Goal: Find specific page/section: Find specific page/section

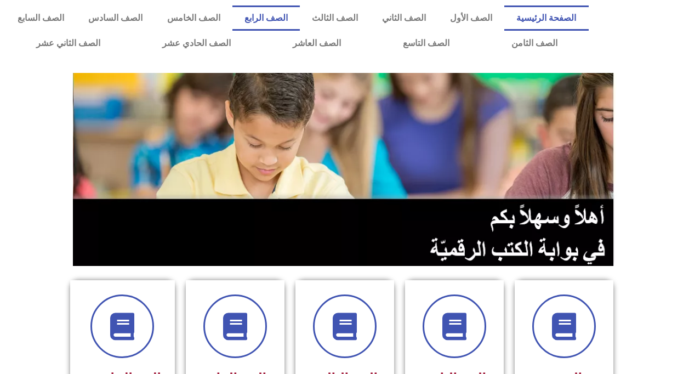
click at [291, 20] on link "الصف الرابع" at bounding box center [265, 17] width 67 height 25
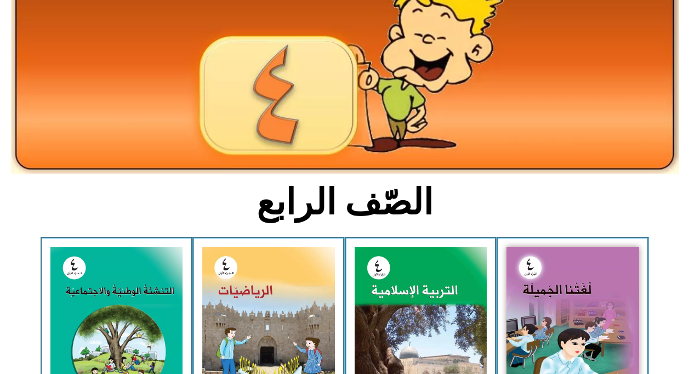
scroll to position [219, 0]
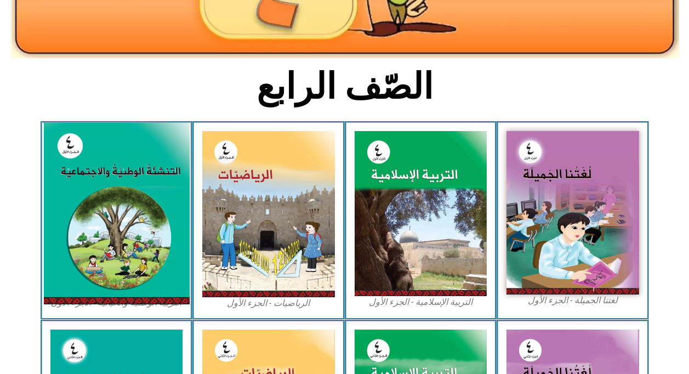
click at [79, 194] on img at bounding box center [116, 213] width 146 height 181
click at [93, 185] on img at bounding box center [116, 213] width 146 height 181
click at [72, 155] on img at bounding box center [116, 213] width 146 height 181
click at [73, 155] on img at bounding box center [116, 213] width 146 height 181
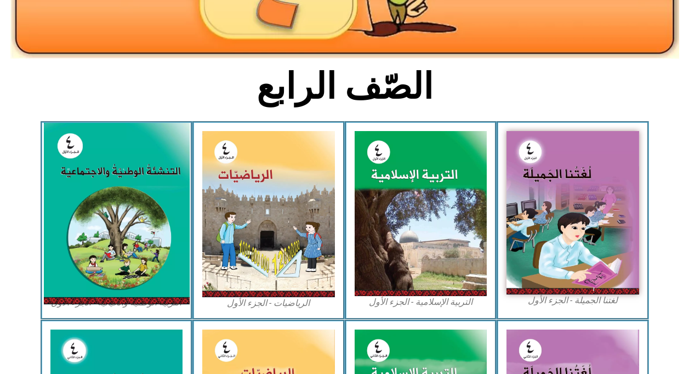
click at [73, 155] on img at bounding box center [116, 213] width 146 height 181
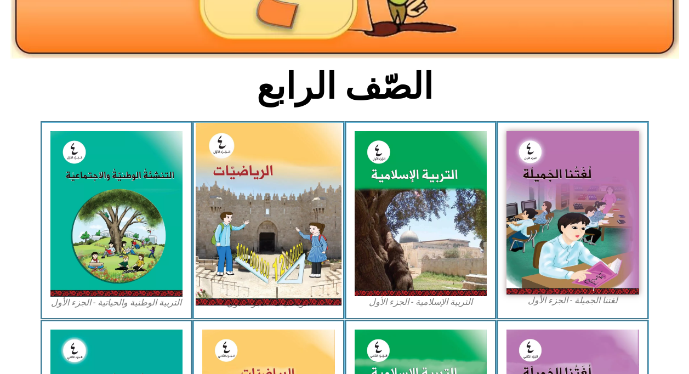
drag, startPoint x: 73, startPoint y: 155, endPoint x: 220, endPoint y: 254, distance: 177.6
click at [220, 254] on img at bounding box center [269, 214] width 146 height 182
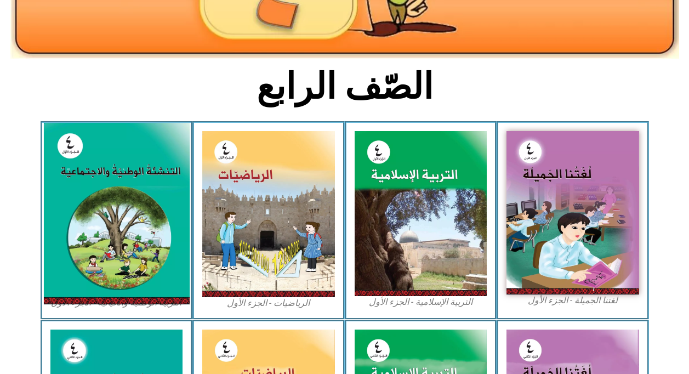
click at [174, 237] on img at bounding box center [116, 213] width 146 height 181
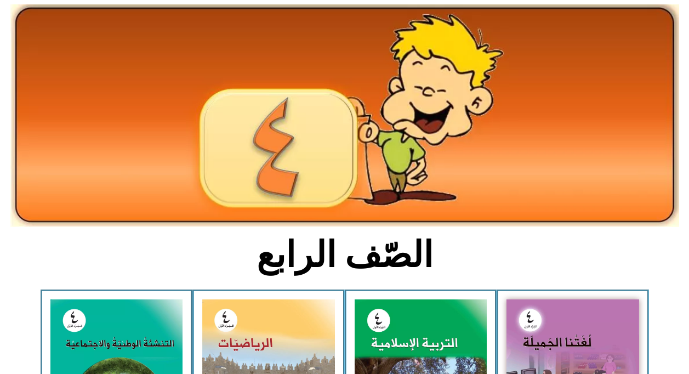
scroll to position [0, 0]
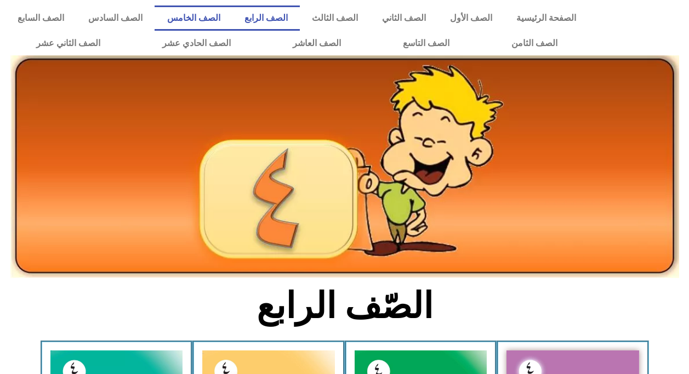
click at [232, 21] on link "الصف الخامس" at bounding box center [193, 17] width 77 height 25
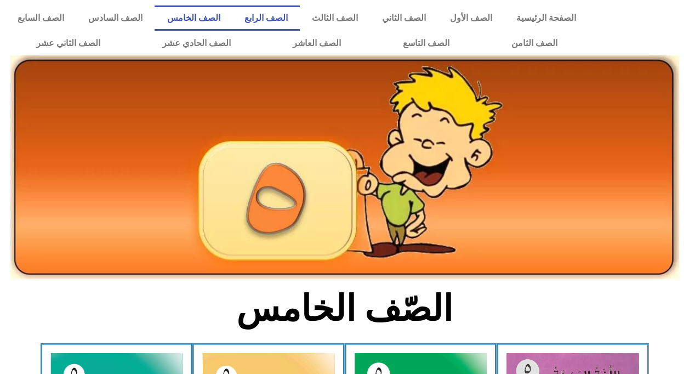
click at [290, 15] on link "الصف الرابع" at bounding box center [265, 17] width 67 height 25
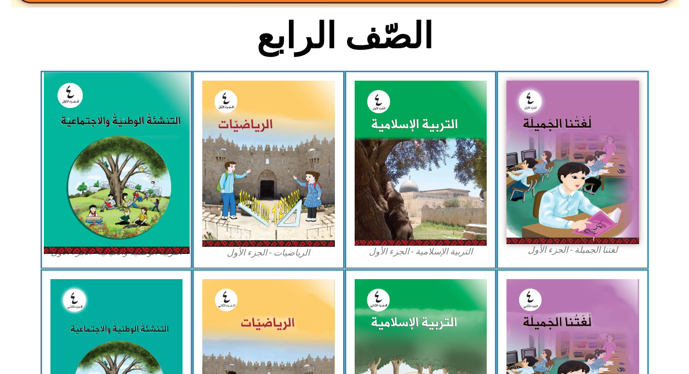
scroll to position [274, 0]
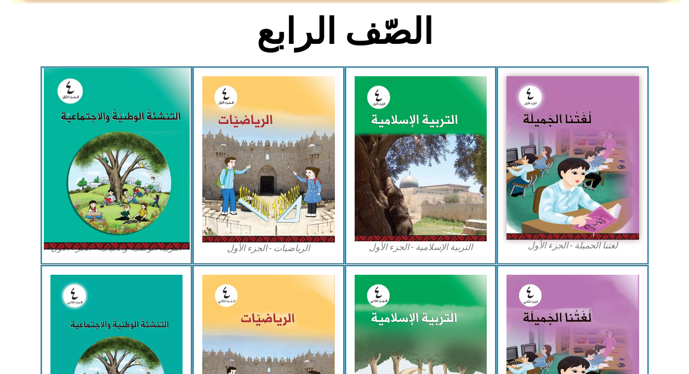
click at [129, 106] on img at bounding box center [116, 158] width 146 height 181
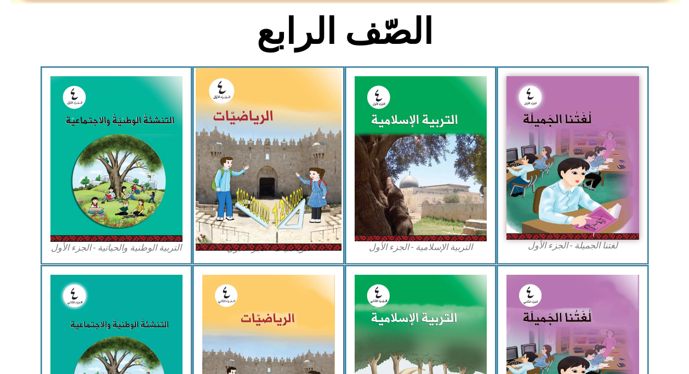
click at [246, 104] on img at bounding box center [269, 159] width 146 height 182
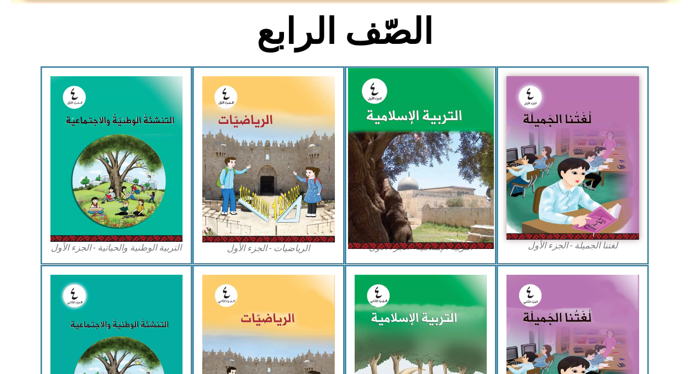
click at [464, 106] on img at bounding box center [420, 158] width 146 height 181
click at [464, 105] on img at bounding box center [420, 158] width 146 height 181
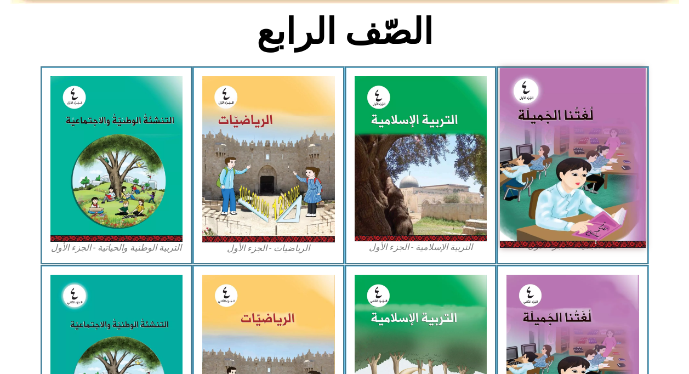
click at [531, 116] on img at bounding box center [573, 157] width 146 height 179
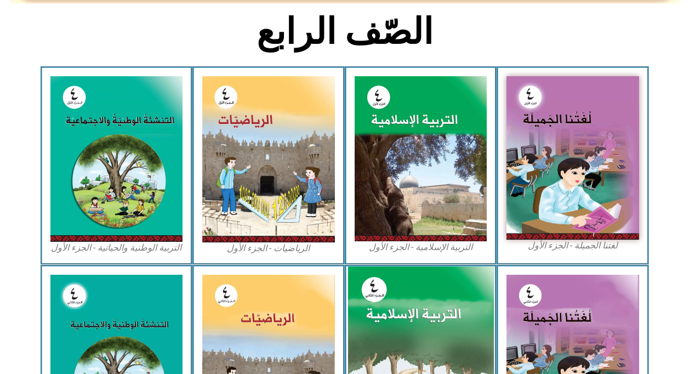
drag, startPoint x: 487, startPoint y: 298, endPoint x: 175, endPoint y: 28, distance: 411.7
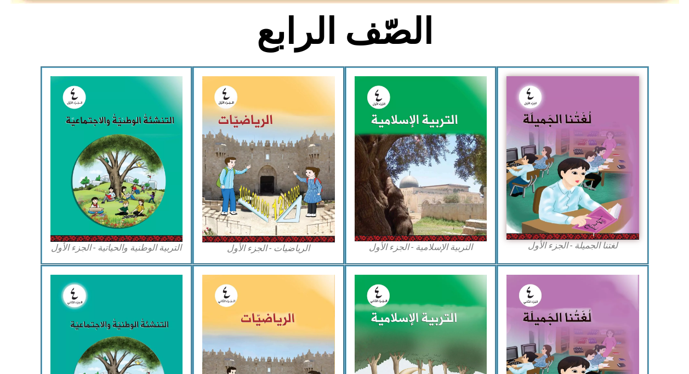
click at [485, 298] on img at bounding box center [421, 357] width 133 height 164
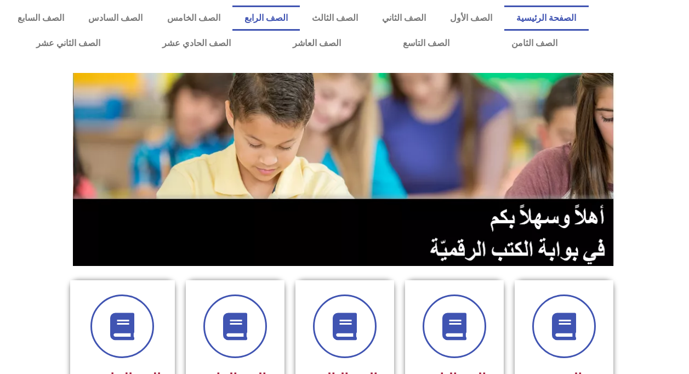
click at [269, 18] on link "الصف الرابع" at bounding box center [265, 17] width 67 height 25
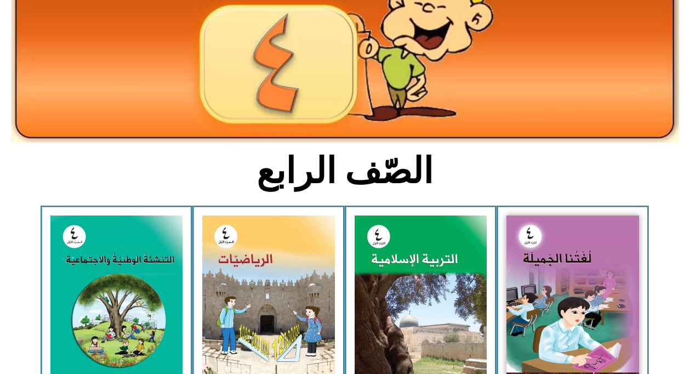
scroll to position [219, 0]
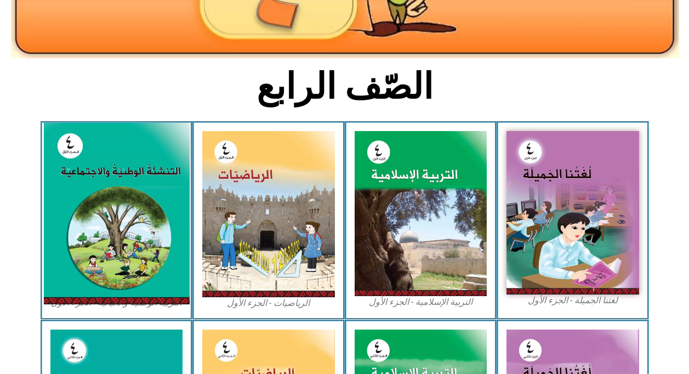
click at [148, 191] on img at bounding box center [116, 213] width 146 height 181
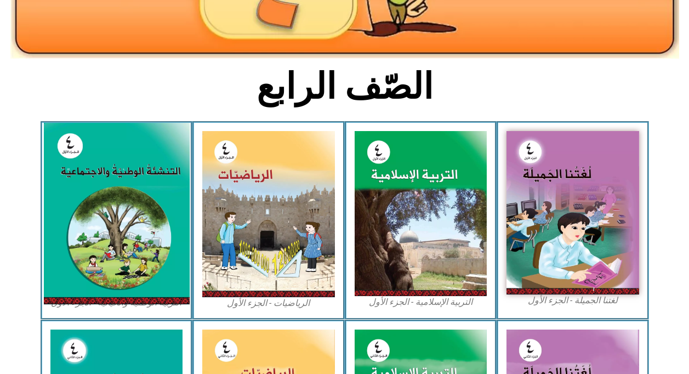
drag, startPoint x: 148, startPoint y: 191, endPoint x: 110, endPoint y: 151, distance: 55.4
click at [110, 151] on img at bounding box center [116, 213] width 146 height 181
click at [111, 151] on img at bounding box center [116, 213] width 146 height 181
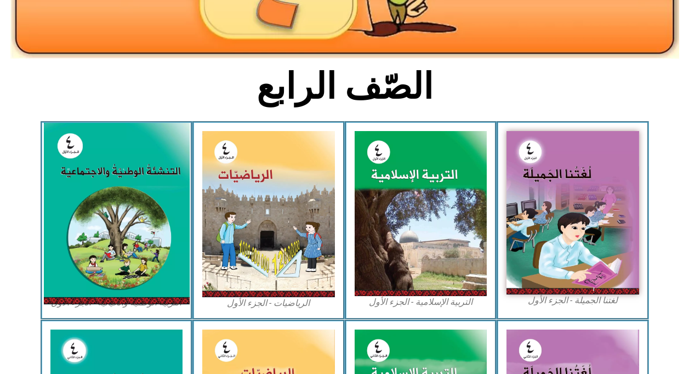
click at [112, 151] on img at bounding box center [116, 213] width 146 height 181
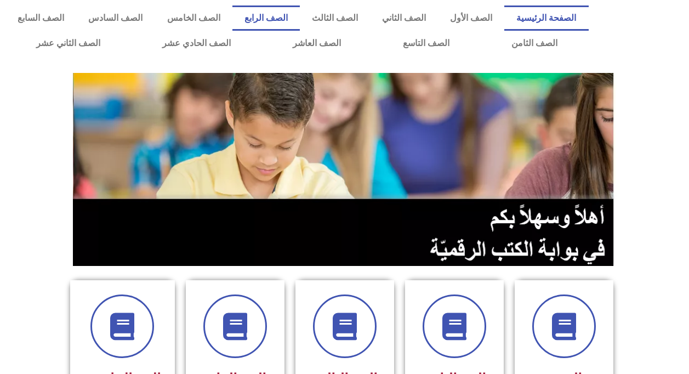
click at [296, 9] on link "الصف الرابع" at bounding box center [265, 17] width 67 height 25
